Goal: Task Accomplishment & Management: Complete application form

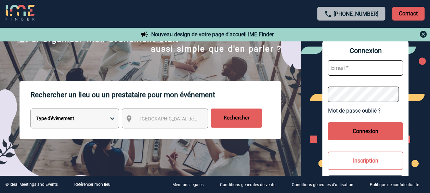
scroll to position [68, 0]
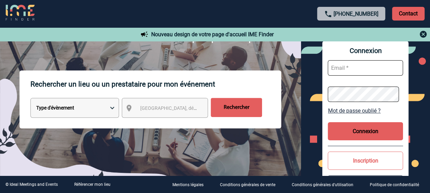
click at [365, 65] on input "text" at bounding box center [364, 67] width 75 height 15
click at [306, 54] on div "Connexion Mot de passe oublié ? Connexion Inscription Référencer mon lieu" at bounding box center [365, 121] width 129 height 160
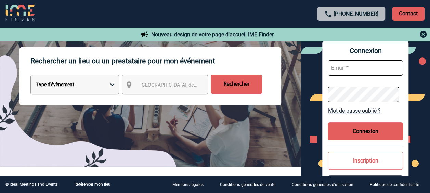
scroll to position [103, 0]
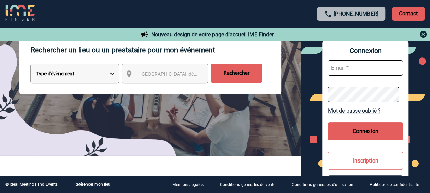
click at [343, 68] on input "text" at bounding box center [364, 67] width 75 height 15
paste input ": Anne-Catherine.DELECROIX@3ds.com"
drag, startPoint x: 335, startPoint y: 65, endPoint x: 306, endPoint y: 67, distance: 28.7
click at [306, 67] on div "Connexion : Anne-Catherine.DELECROIX@3ds.com Mot de passe oublié ? Connexion In…" at bounding box center [365, 121] width 129 height 160
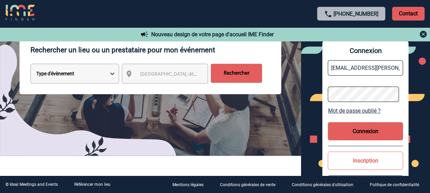
type input "Anne-Catherine.DELECROIX@3ds.com"
click at [351, 133] on button "Connexion" at bounding box center [364, 131] width 75 height 18
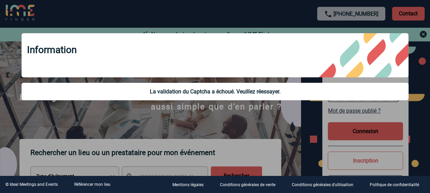
click at [295, 130] on div at bounding box center [215, 96] width 430 height 193
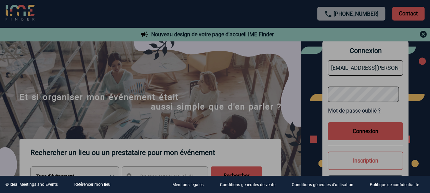
click at [353, 66] on div at bounding box center [215, 96] width 430 height 193
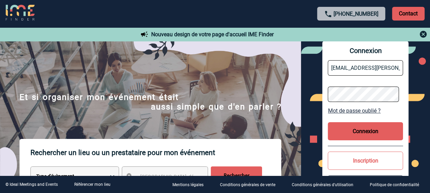
scroll to position [0, 28]
drag, startPoint x: 334, startPoint y: 68, endPoint x: 434, endPoint y: 68, distance: 100.5
click at [429, 68] on html "+33 1 45 72 07 14 Contact Contact Nouveau design de votre page d'accueil IME Fi…" at bounding box center [215, 96] width 430 height 193
click at [333, 67] on input "Anne-Catherine.DELECROIX@3ds.com" at bounding box center [364, 67] width 75 height 15
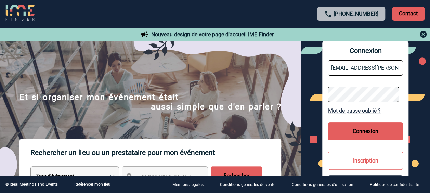
click at [318, 96] on div "Connexion Anne-Catherine.DELECROIX@3ds.com Mot de passe oublié ? Connexion Insc…" at bounding box center [365, 121] width 129 height 160
click at [368, 131] on button "Connexion" at bounding box center [364, 131] width 75 height 18
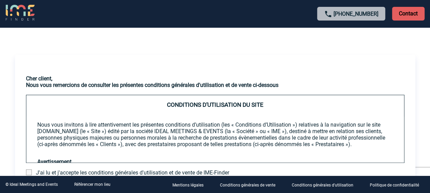
scroll to position [65, 0]
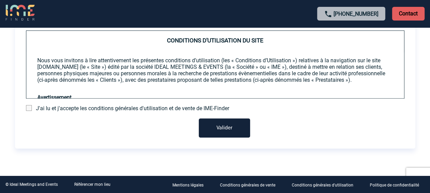
click at [221, 130] on button "Valider" at bounding box center [224, 127] width 51 height 19
click at [100, 108] on span "J'ai lu et j'accepte les conditions générales d'utilisation et de vente de IME-…" at bounding box center [132, 108] width 193 height 6
click at [29, 108] on span at bounding box center [29, 108] width 6 height 6
click at [0, 0] on input "checkbox" at bounding box center [0, 0] width 0 height 0
click at [228, 124] on button "Valider" at bounding box center [224, 127] width 51 height 19
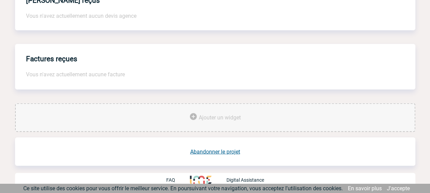
scroll to position [551, 0]
